Goal: Information Seeking & Learning: Learn about a topic

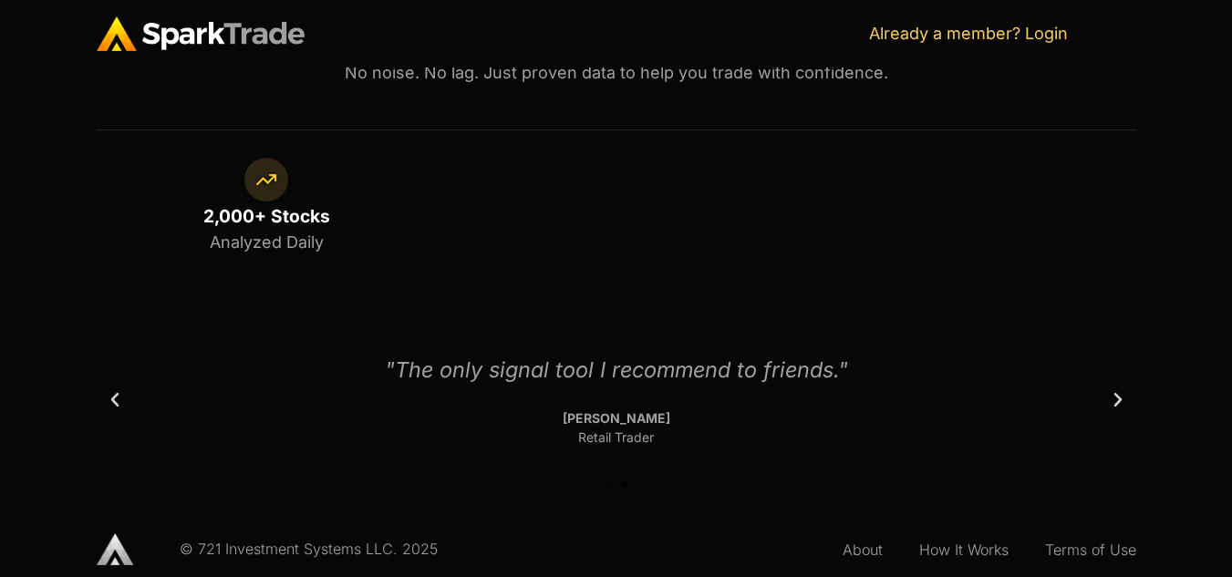
scroll to position [1276, 0]
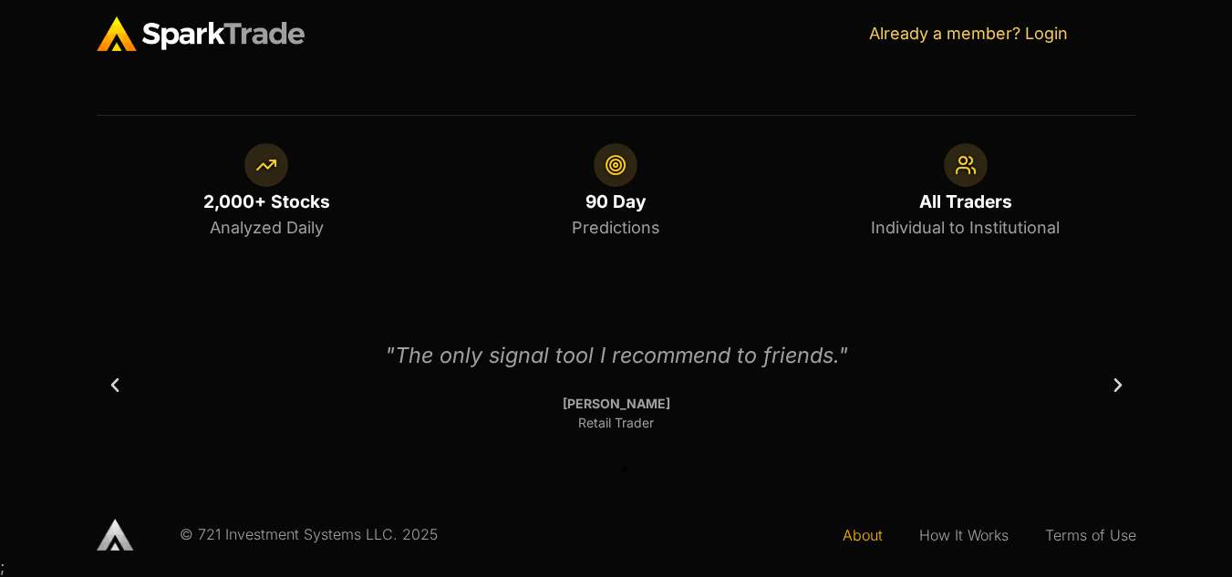
click at [826, 522] on link "About" at bounding box center [863, 535] width 77 height 42
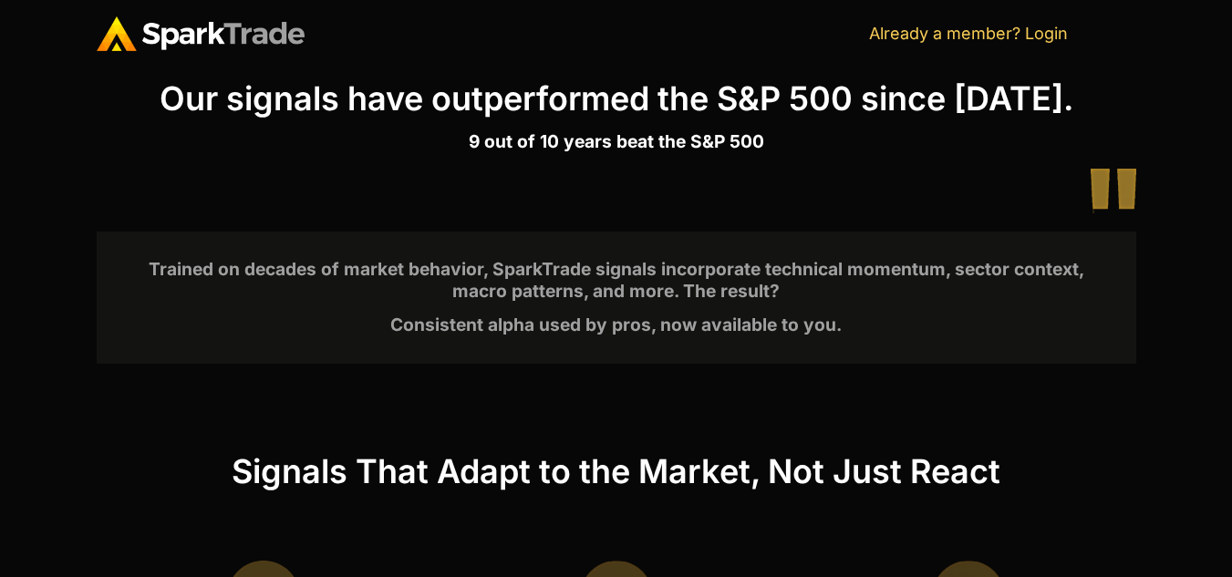
scroll to position [681, 0]
